Goal: Task Accomplishment & Management: Use online tool/utility

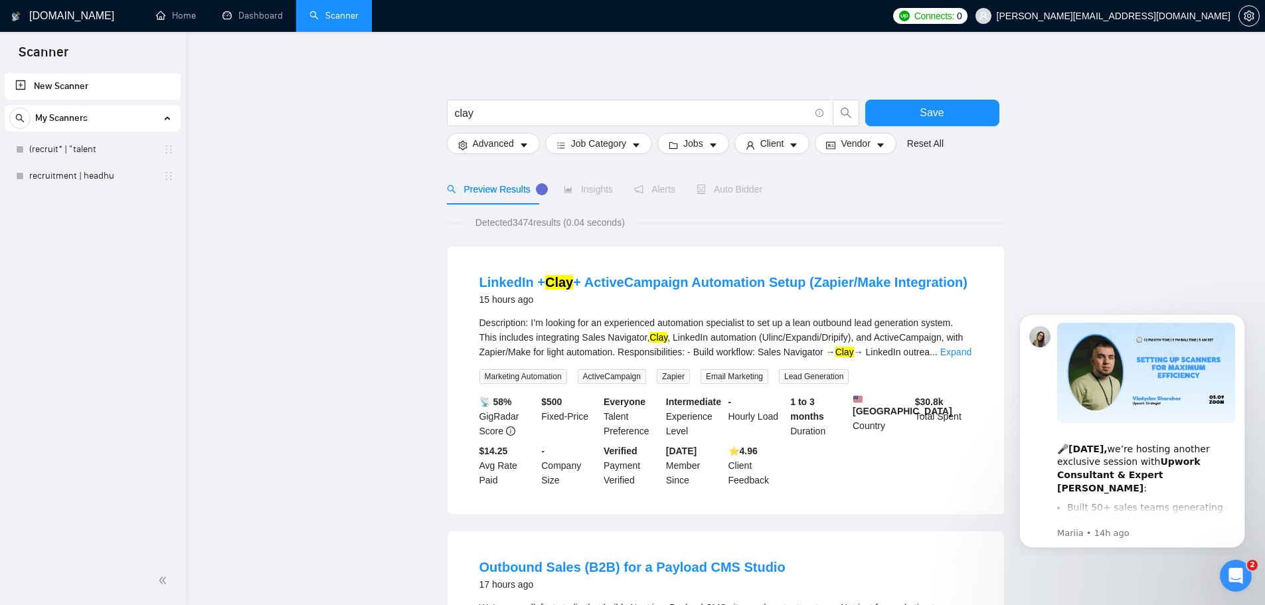
click at [80, 118] on span "My Scanners" at bounding box center [61, 118] width 52 height 27
click at [76, 153] on link "(recruit* | "talent" at bounding box center [92, 149] width 126 height 27
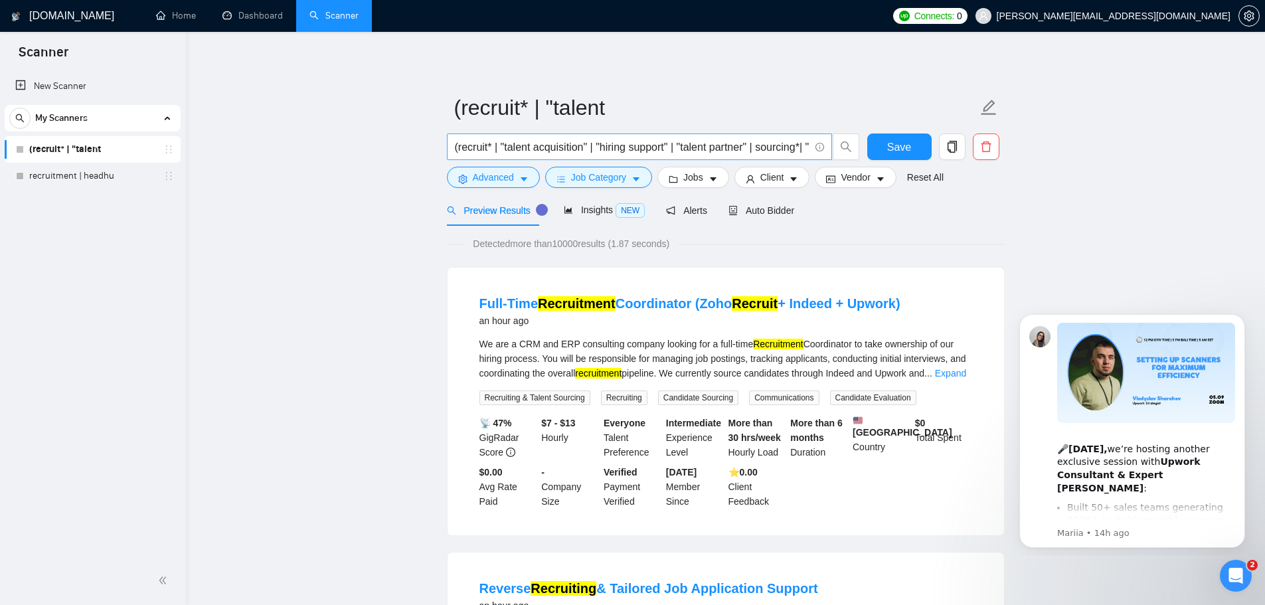
click at [763, 149] on input "(recruit* | "talent acquisition" | "hiring support" | "talent partner" | sourci…" at bounding box center [632, 147] width 354 height 17
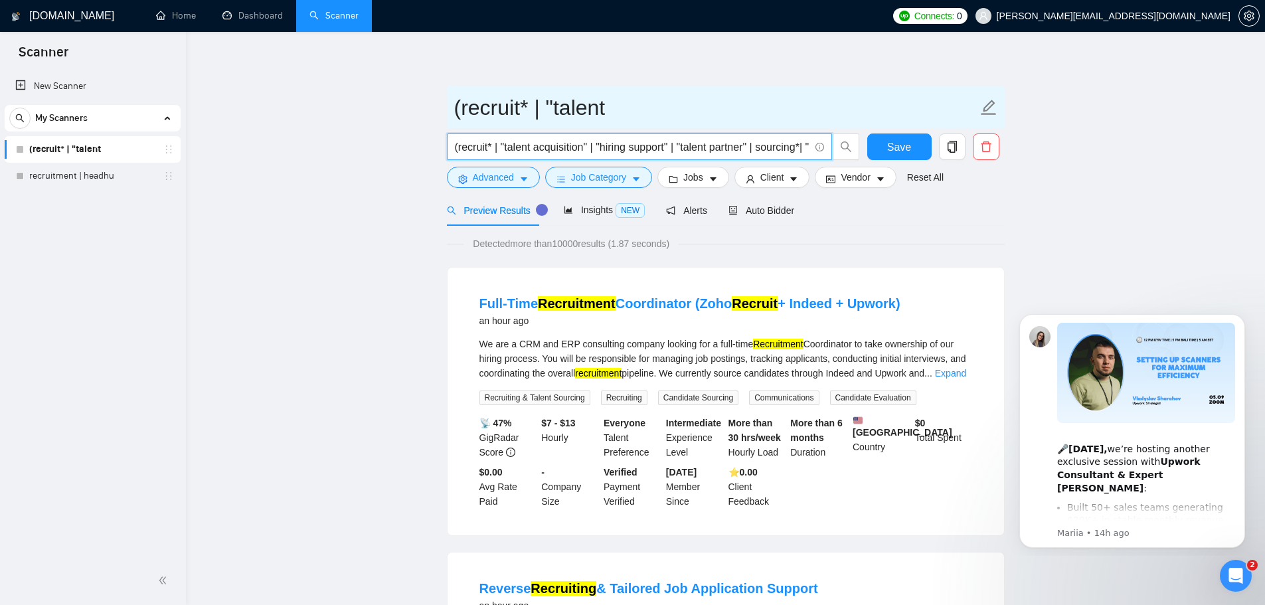
click at [781, 94] on input "(recruit* | "talent" at bounding box center [715, 107] width 523 height 33
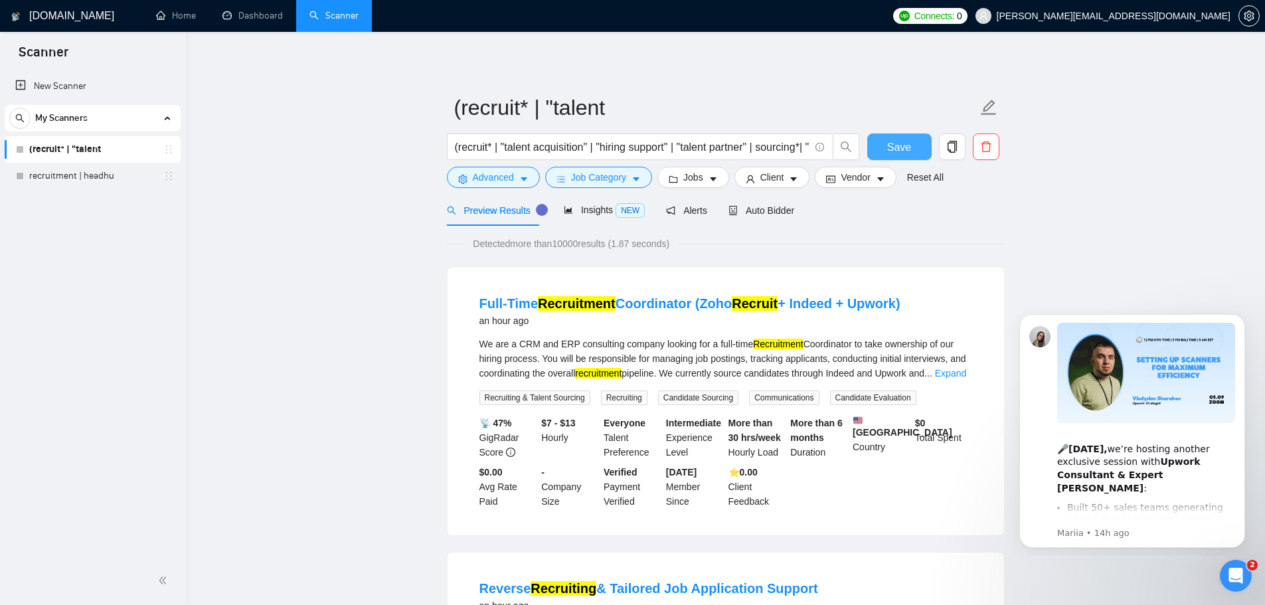
click at [899, 152] on span "Save" at bounding box center [899, 147] width 24 height 17
drag, startPoint x: 494, startPoint y: 148, endPoint x: 452, endPoint y: 147, distance: 41.8
click at [452, 147] on span "(recruit* | "talent acquisition" | "hiring support" | "talent partner" | sourci…" at bounding box center [639, 146] width 385 height 27
click at [461, 151] on input "(recruit* | "talent acquisition" | "hiring support" | "talent partner" | sourci…" at bounding box center [632, 147] width 354 height 17
drag, startPoint x: 494, startPoint y: 145, endPoint x: 458, endPoint y: 151, distance: 36.3
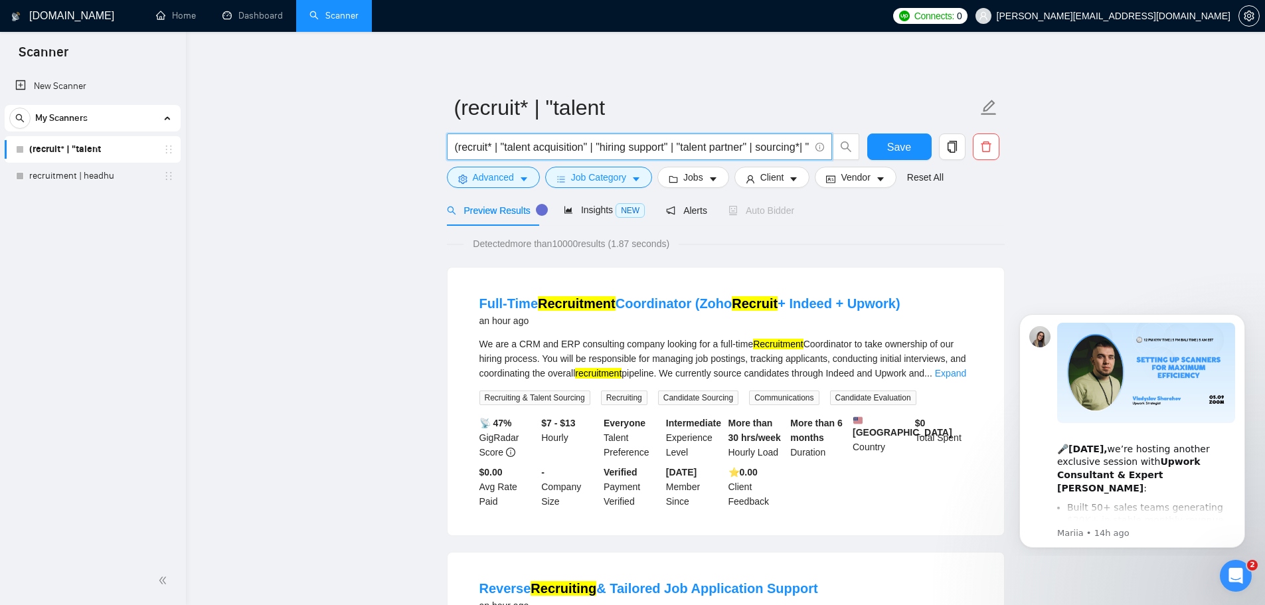
click at [458, 151] on input "(recruit* | "talent acquisition" | "hiring support" | "talent partner" | sourci…" at bounding box center [632, 147] width 354 height 17
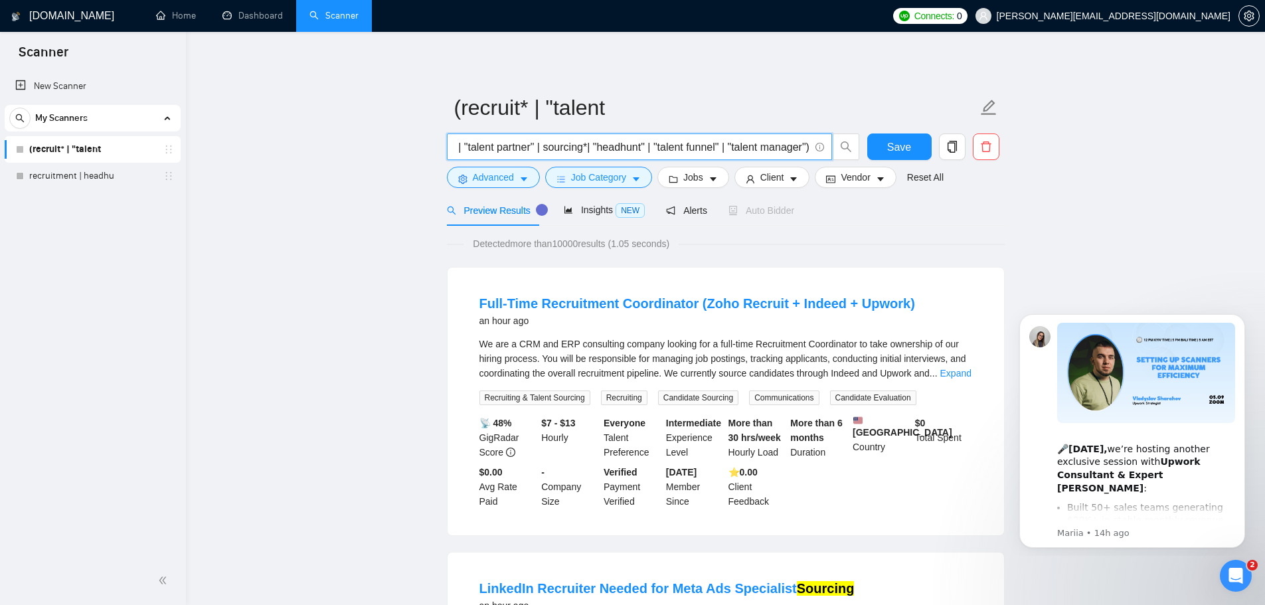
scroll to position [0, 179]
drag, startPoint x: 748, startPoint y: 151, endPoint x: 865, endPoint y: 150, distance: 116.8
click at [865, 150] on div "("talent acquisition" | "hiring support" | "talent partner" | sourcing*| "headh…" at bounding box center [723, 149] width 558 height 33
click at [721, 149] on input "("talent acquisition" | "hiring support" | "talent partner" | sourcing*| "headh…" at bounding box center [632, 147] width 354 height 17
click at [805, 149] on input "("talent acquisition" | "hiring support" | "talent partner" | sourcing*| "headh…" at bounding box center [632, 147] width 354 height 17
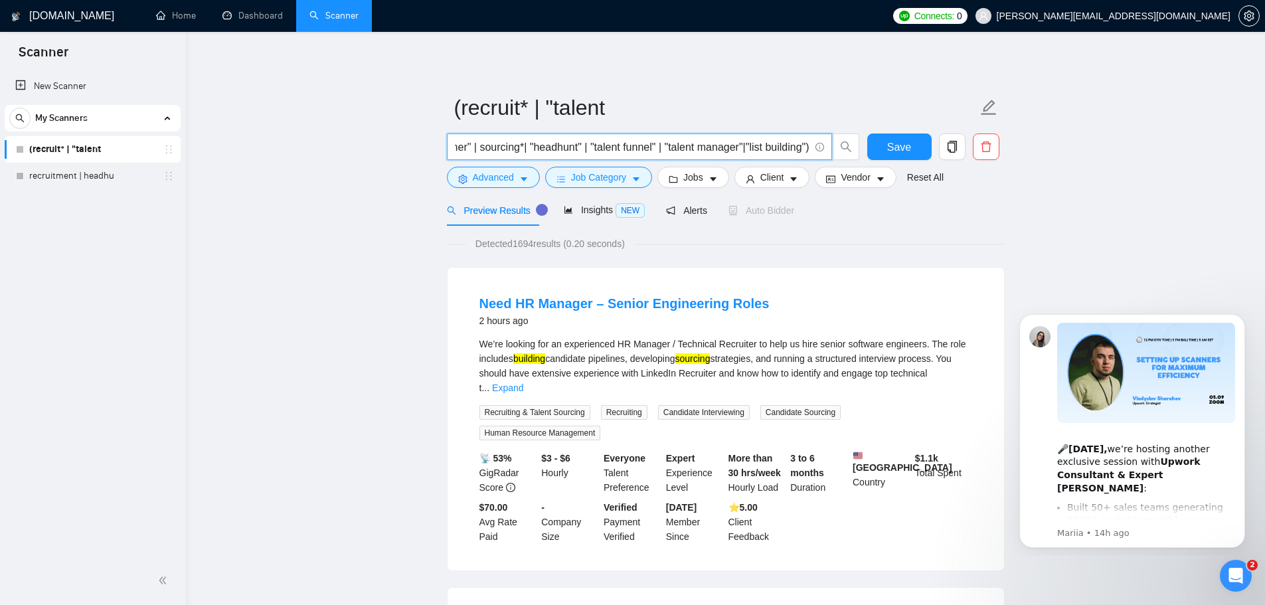
scroll to position [0, 245]
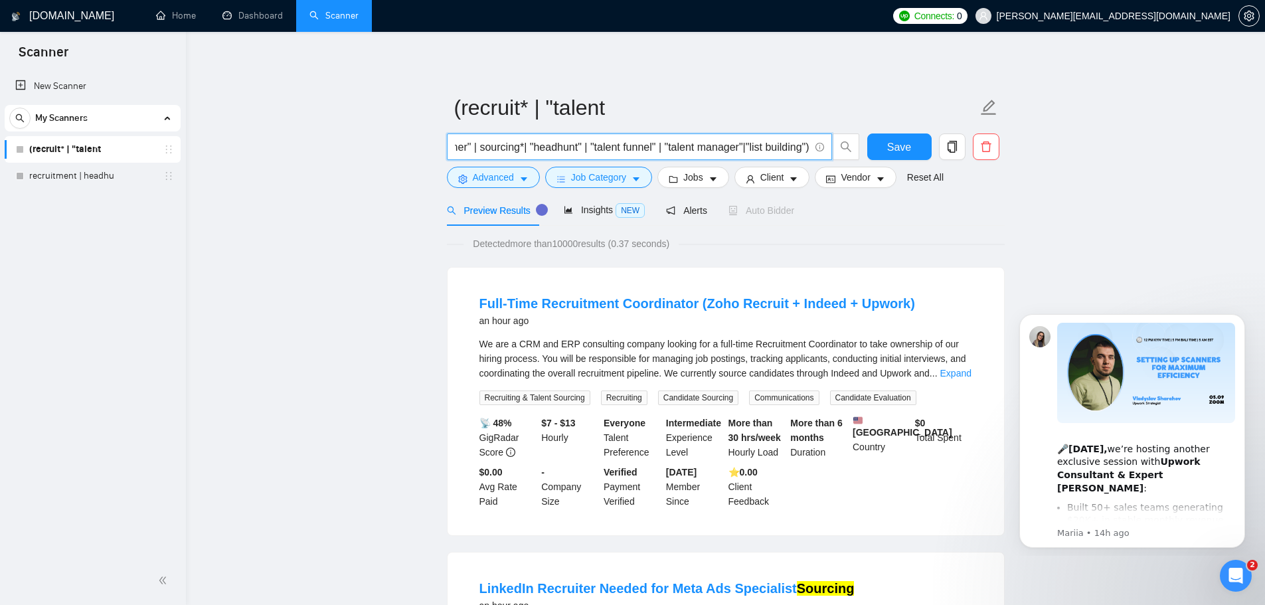
click at [702, 143] on input "("talent acquisition" | "hiring support" | "talent partner" | sourcing*| "headh…" at bounding box center [632, 147] width 354 height 17
paste input "[DOMAIN_NAME]" | clay* | "clay automation" | "clay tool" | "clay platform" | "c…"
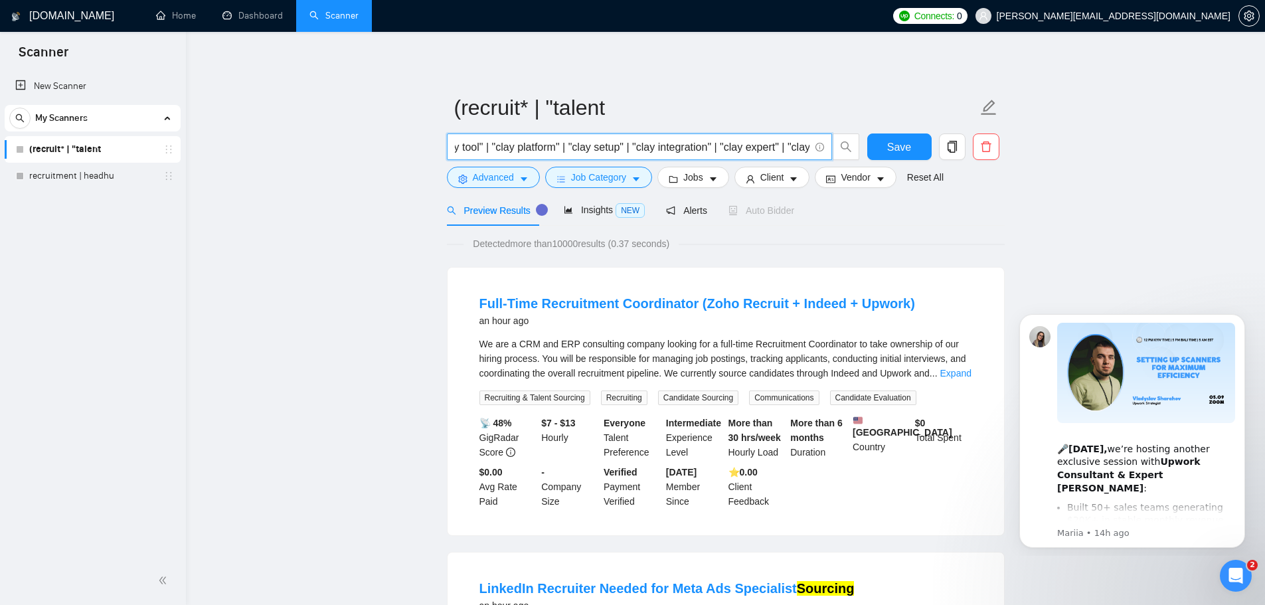
scroll to position [0, 924]
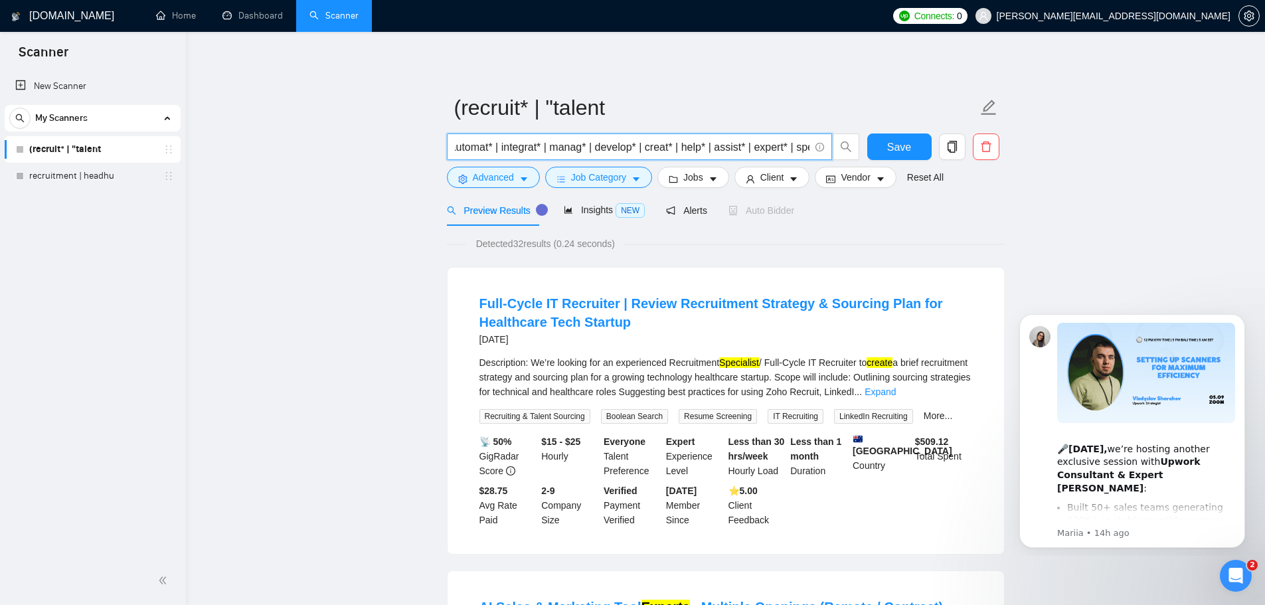
type input "("[DOMAIN_NAME]" | clay* | "clay automation" | "clay tool" | "clay platform" | …"
click at [884, 151] on button "Save" at bounding box center [899, 146] width 64 height 27
click at [98, 178] on link "recruitment | headhu" at bounding box center [92, 176] width 126 height 27
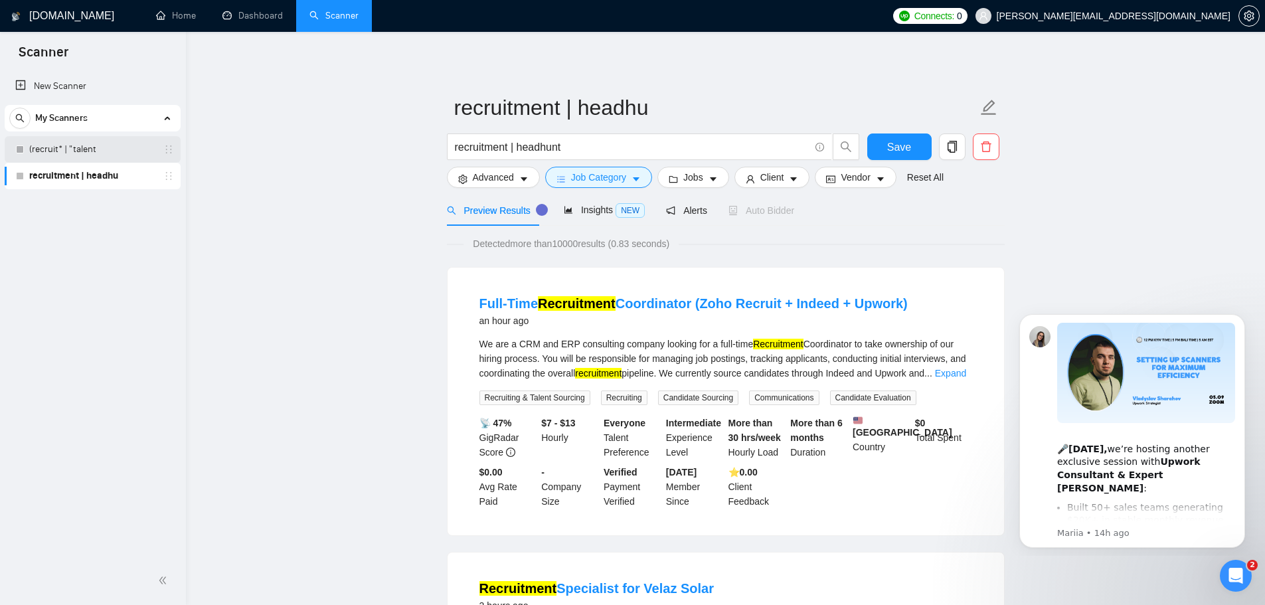
click at [98, 146] on link "(recruit* | "talent" at bounding box center [92, 149] width 126 height 27
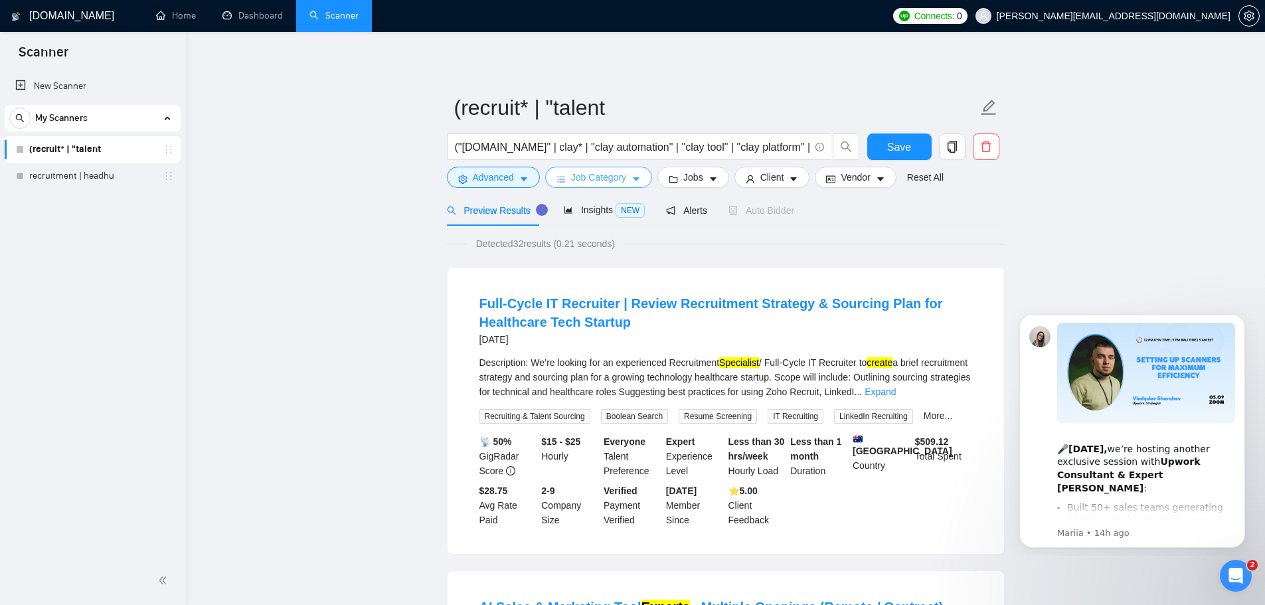
click at [600, 181] on span "Job Category" at bounding box center [598, 177] width 55 height 15
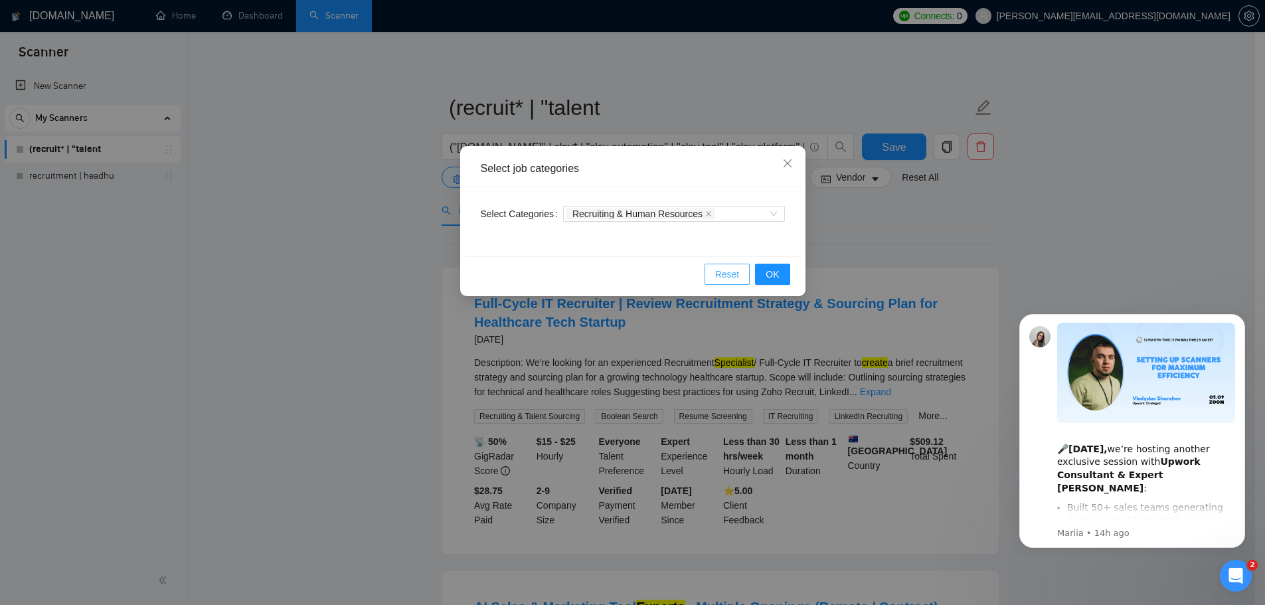
click at [736, 278] on span "Reset" at bounding box center [727, 274] width 25 height 15
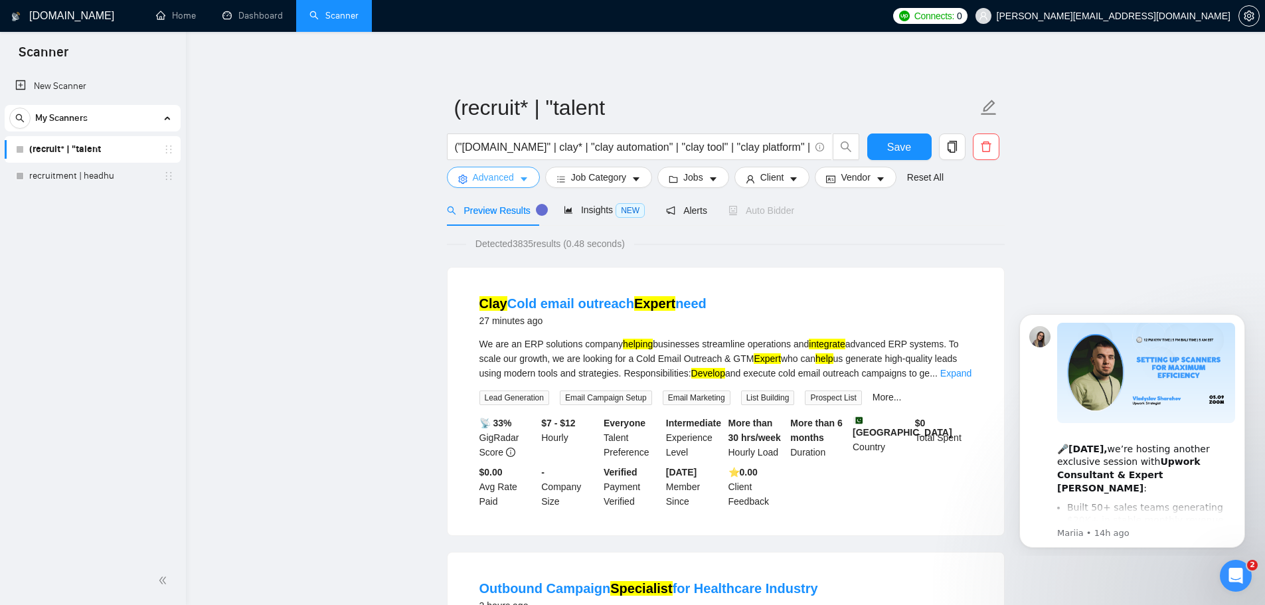
click at [487, 183] on span "Advanced" at bounding box center [493, 177] width 41 height 15
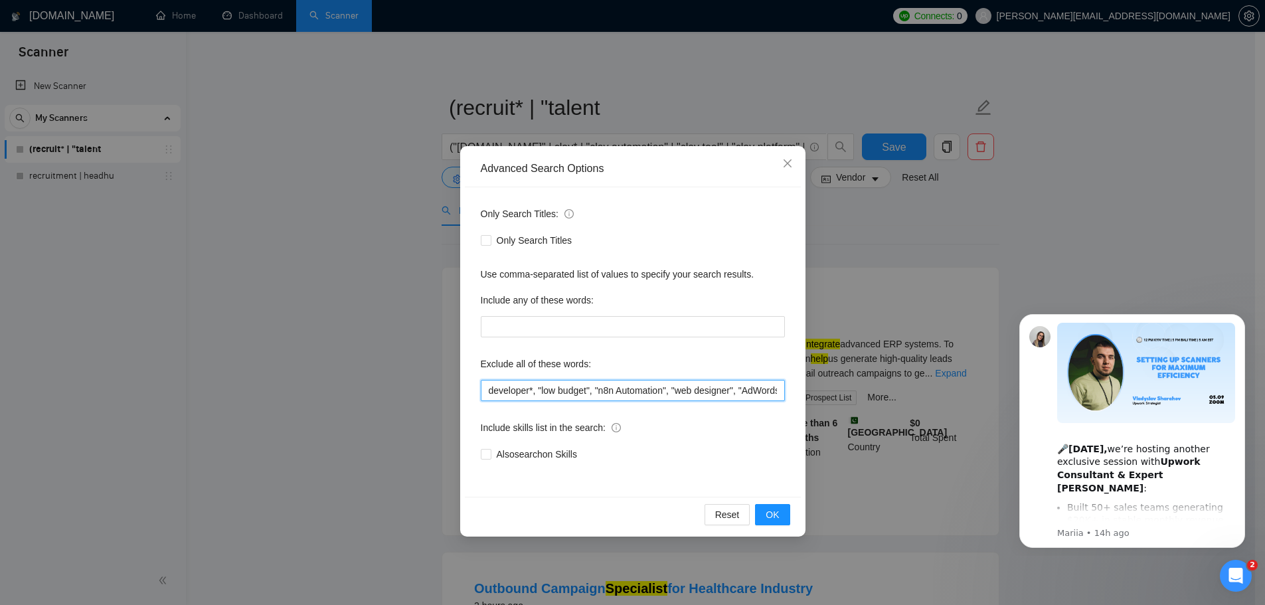
drag, startPoint x: 612, startPoint y: 393, endPoint x: 741, endPoint y: 400, distance: 129.0
click at [741, 400] on input "developer*, "low budget", "n8n Automation", "web designer", "AdWords", "recruit…" at bounding box center [633, 390] width 304 height 21
click at [375, 379] on div "Advanced Search Options Only Search Titles: Only Search Titles Use comma-separa…" at bounding box center [632, 302] width 1265 height 605
